Goal: Task Accomplishment & Management: Manage account settings

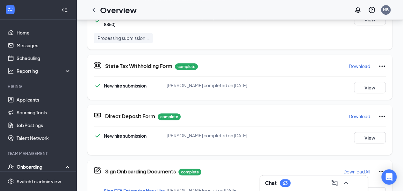
scroll to position [334, 0]
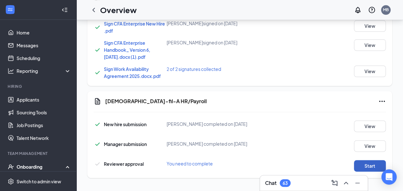
click at [364, 160] on button "Start" at bounding box center [370, 165] width 32 height 11
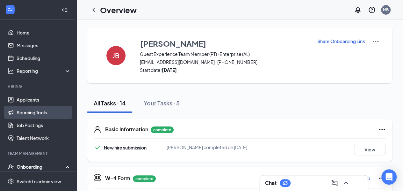
scroll to position [94, 0]
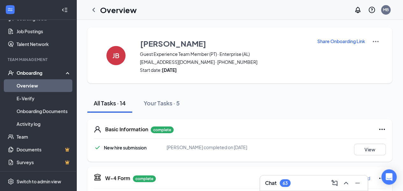
click at [52, 87] on link "Overview" at bounding box center [44, 85] width 55 height 13
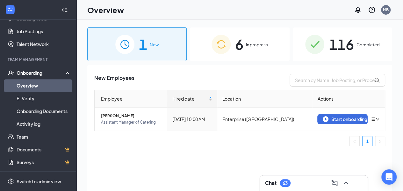
click at [253, 39] on div "6 In progress" at bounding box center [240, 43] width 100 height 33
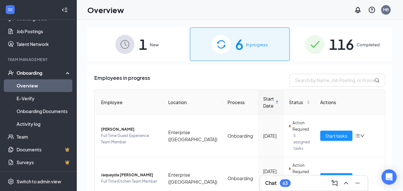
scroll to position [161, 0]
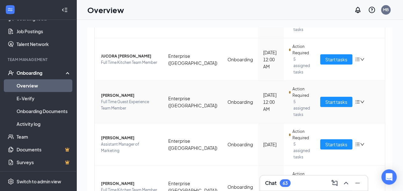
click at [130, 99] on span "Full Time Guest Experience Team Member" at bounding box center [129, 105] width 57 height 13
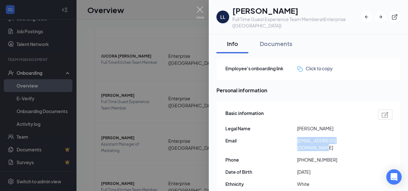
drag, startPoint x: 296, startPoint y: 131, endPoint x: 364, endPoint y: 137, distance: 68.5
click at [367, 137] on div "Email [EMAIL_ADDRESS][DOMAIN_NAME]" at bounding box center [309, 144] width 167 height 14
copy div "[EMAIL_ADDRESS][DOMAIN_NAME]"
click at [202, 7] on img at bounding box center [200, 12] width 8 height 12
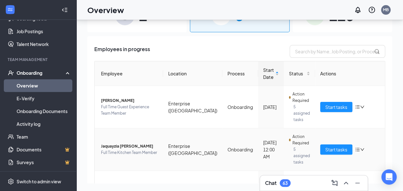
click at [122, 143] on span "Jaquayzia [PERSON_NAME]" at bounding box center [129, 146] width 57 height 6
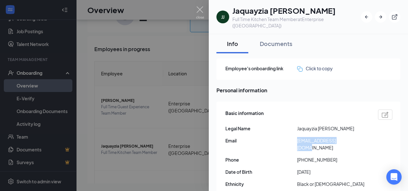
drag, startPoint x: 296, startPoint y: 134, endPoint x: 354, endPoint y: 132, distance: 58.4
click at [354, 137] on div "Email [EMAIL_ADDRESS][DOMAIN_NAME]" at bounding box center [309, 144] width 167 height 14
copy div "[EMAIL_ADDRESS][DOMAIN_NAME]"
click at [200, 5] on div "[PERSON_NAME] [PERSON_NAME] Full Time Kitchen Team Member at [GEOGRAPHIC_DATA] …" at bounding box center [204, 95] width 408 height 191
